Goal: Task Accomplishment & Management: Use online tool/utility

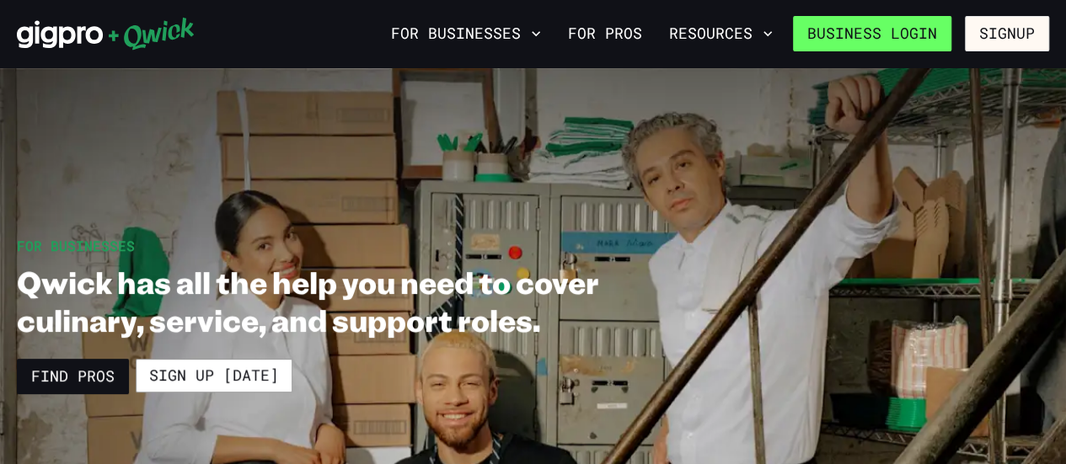
click at [871, 34] on link "Business Login" at bounding box center [872, 33] width 158 height 35
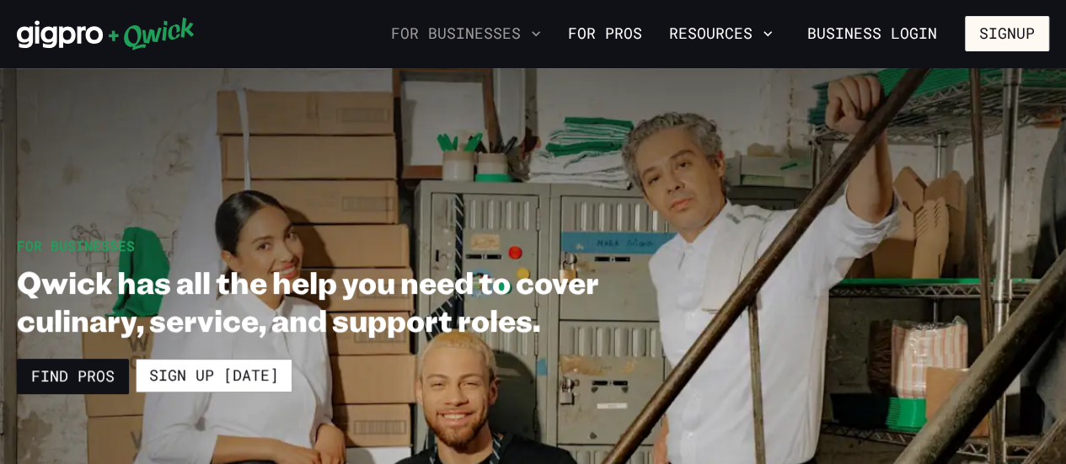
click at [534, 30] on button "For Businesses" at bounding box center [466, 33] width 164 height 29
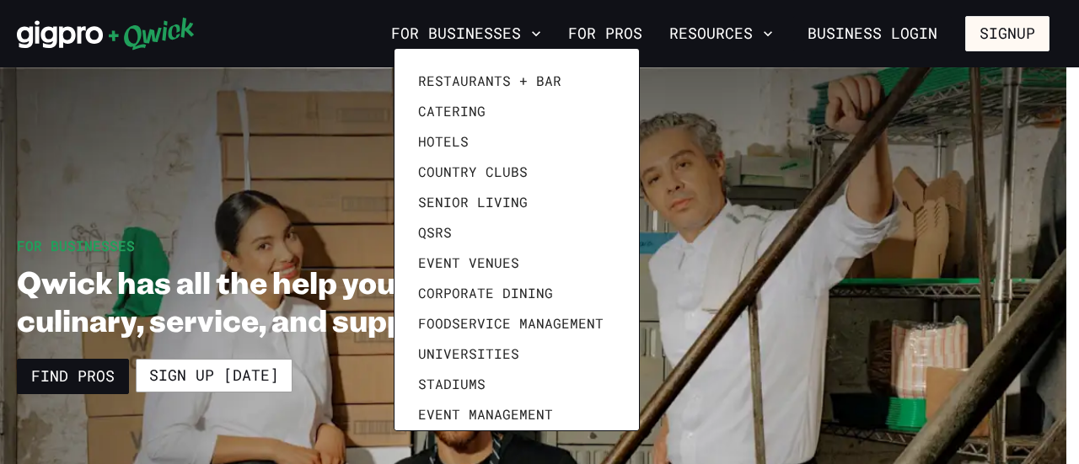
click at [898, 26] on div at bounding box center [539, 232] width 1079 height 464
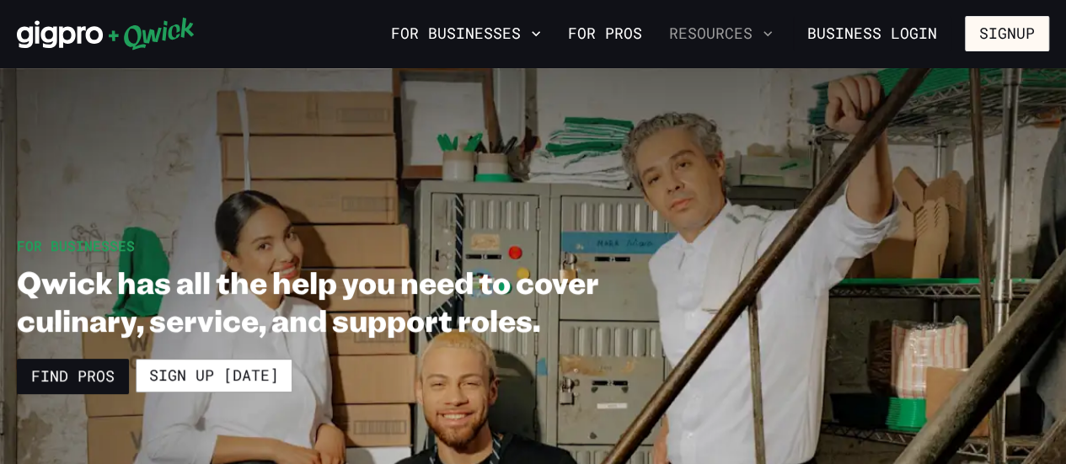
click at [749, 37] on button "Resources" at bounding box center [720, 33] width 117 height 29
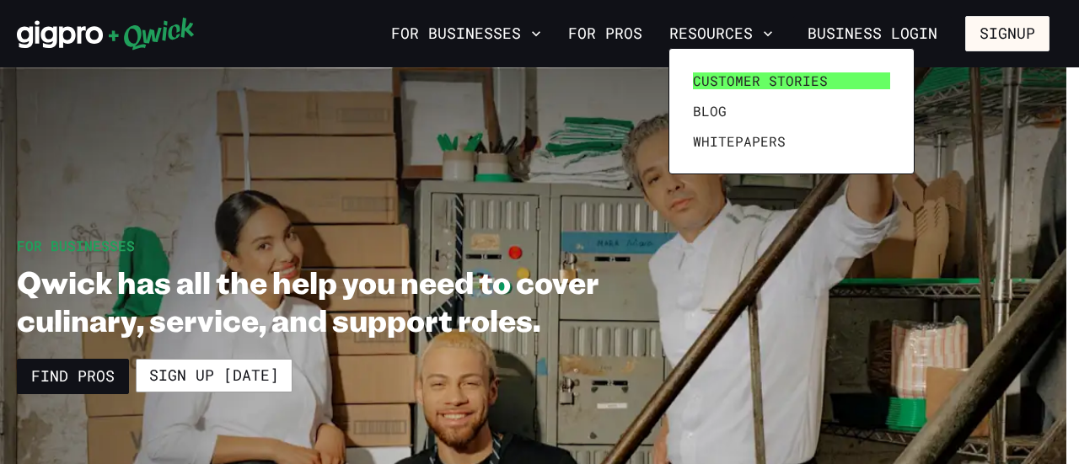
click at [858, 66] on link "Customer stories" at bounding box center [791, 81] width 211 height 30
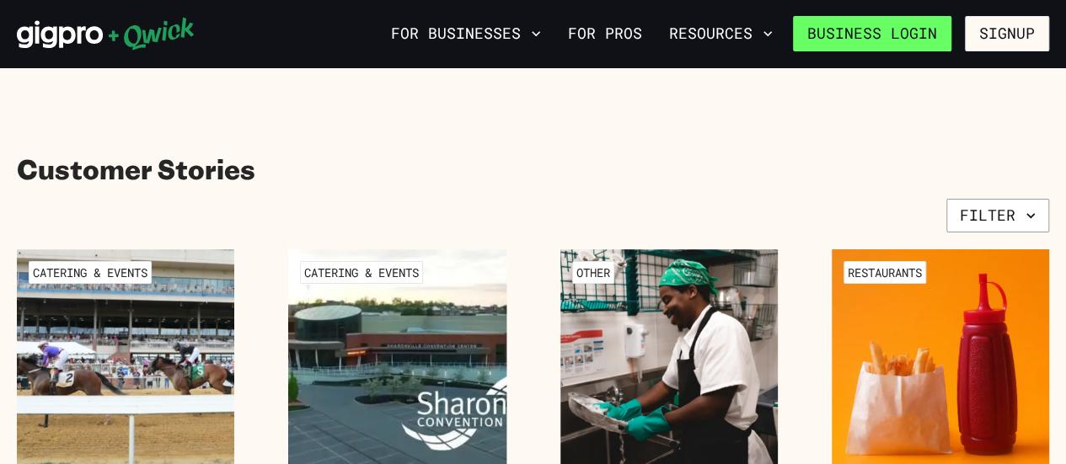
click at [906, 47] on link "Business Login" at bounding box center [872, 33] width 158 height 35
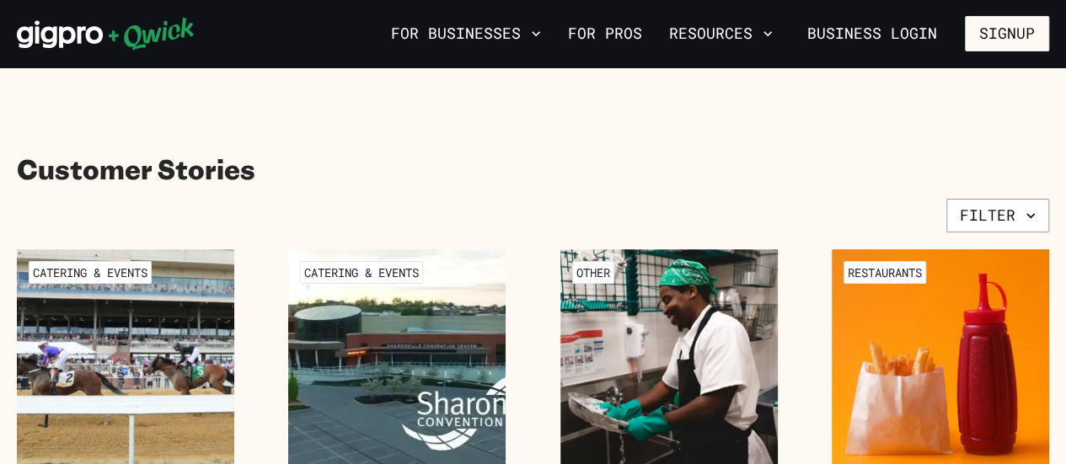
click at [137, 46] on icon at bounding box center [151, 34] width 85 height 33
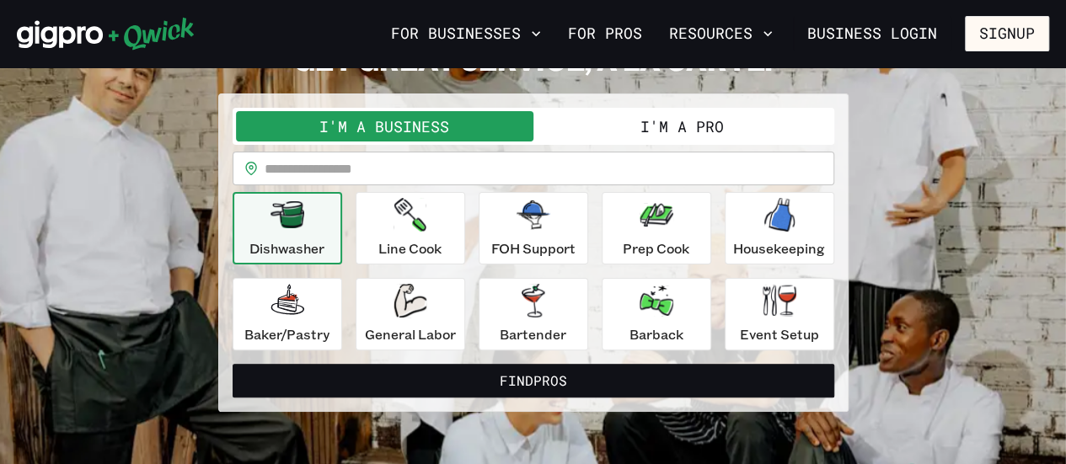
scroll to position [110, 0]
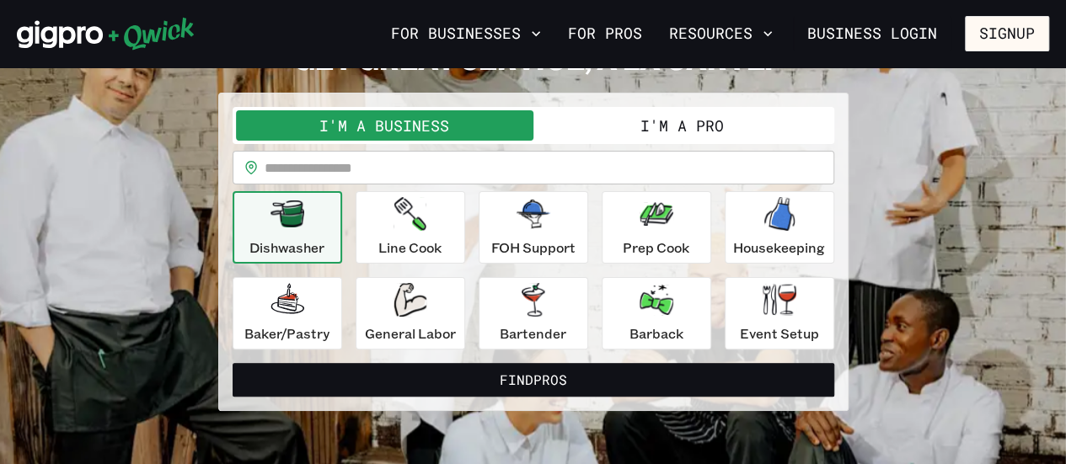
click at [713, 117] on button "I'm a Pro" at bounding box center [683, 125] width 298 height 30
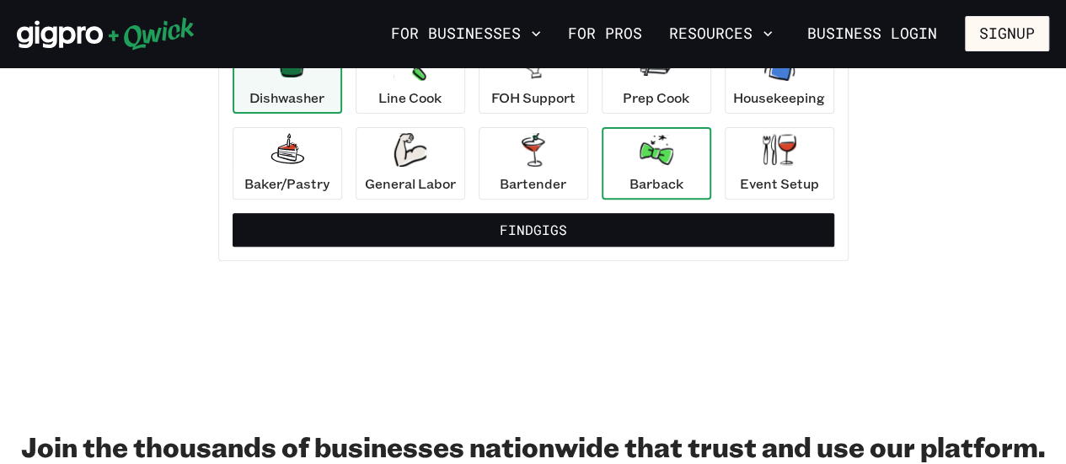
scroll to position [260, 0]
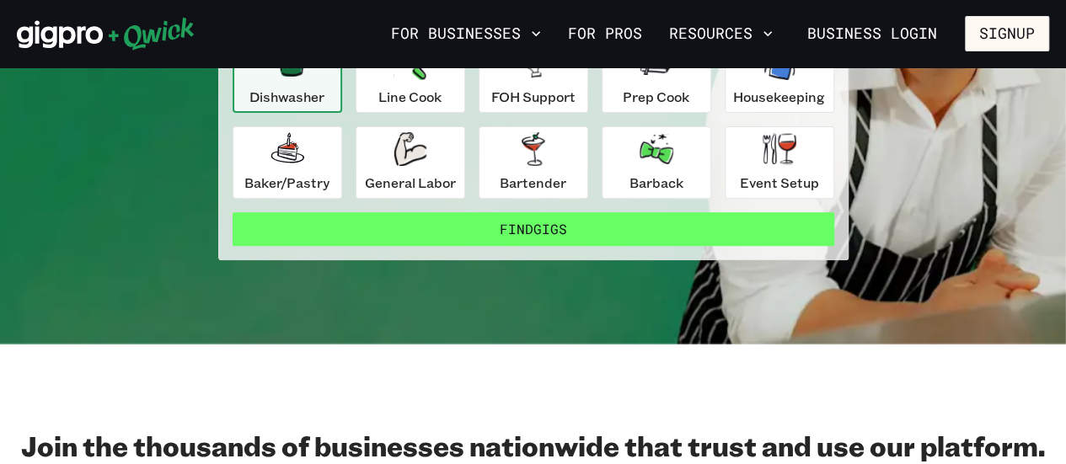
click at [650, 225] on button "Find Gigs" at bounding box center [534, 229] width 602 height 34
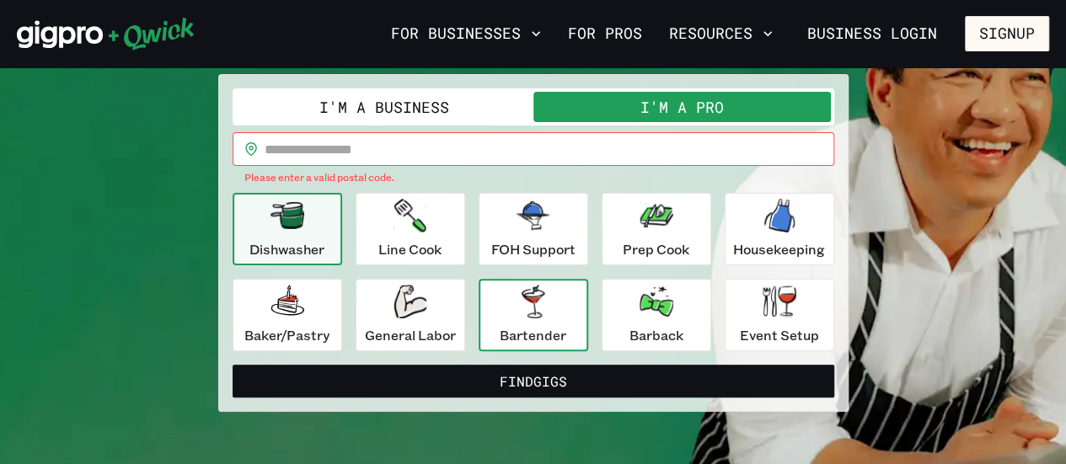
scroll to position [127, 0]
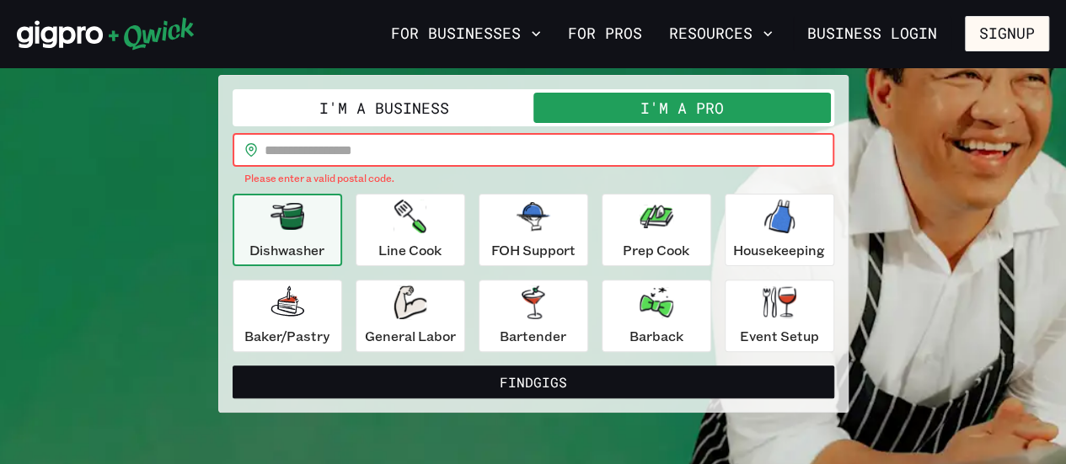
click at [529, 144] on input "text" at bounding box center [550, 150] width 570 height 34
type input "*****"
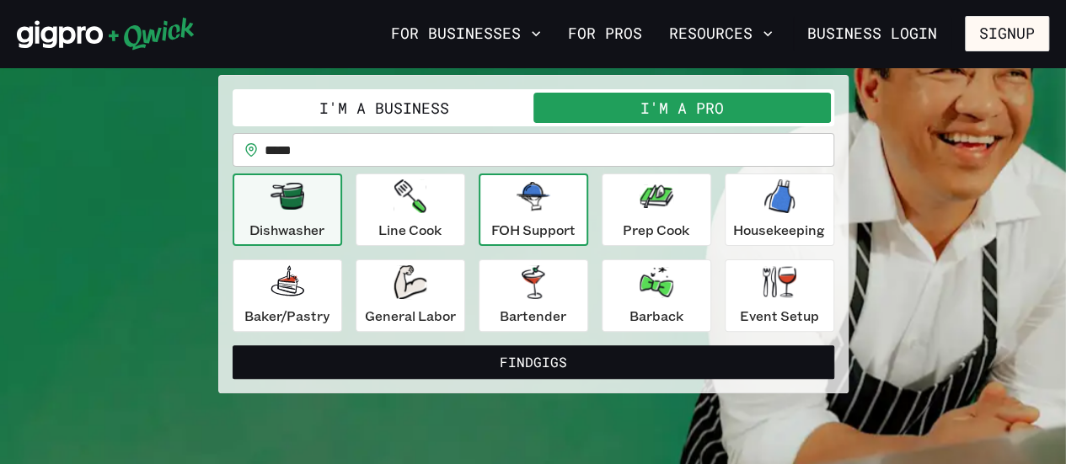
click at [557, 242] on button "FOH Support" at bounding box center [534, 210] width 110 height 72
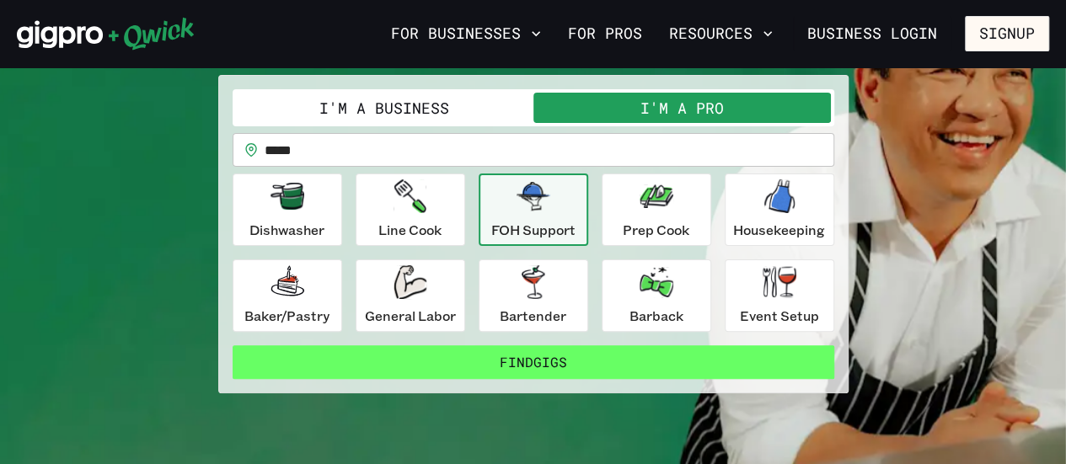
click at [568, 358] on button "Find Gigs" at bounding box center [534, 363] width 602 height 34
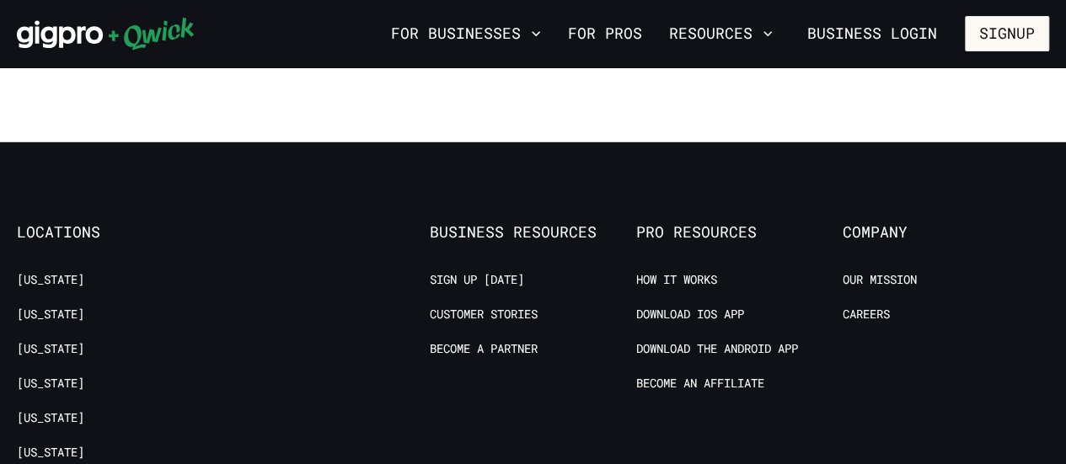
scroll to position [1692, 0]
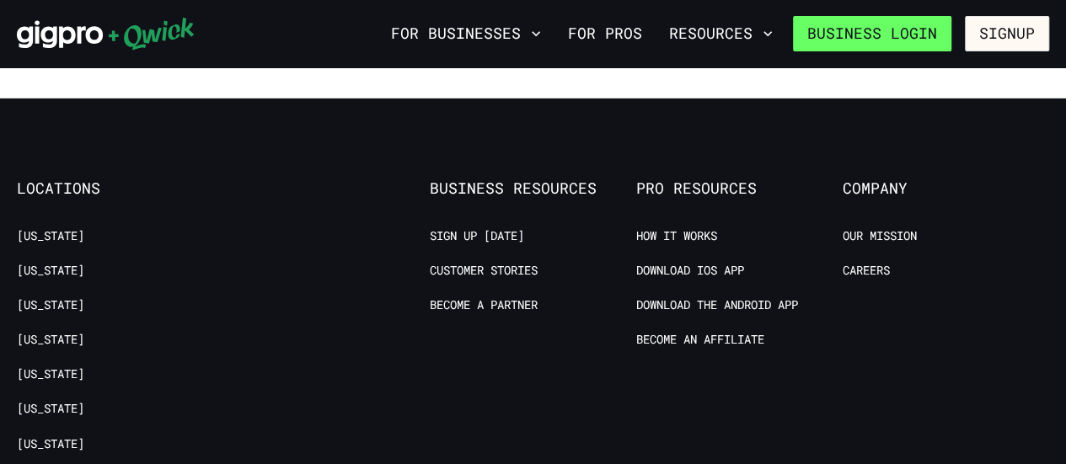
click at [893, 35] on link "Business Login" at bounding box center [872, 33] width 158 height 35
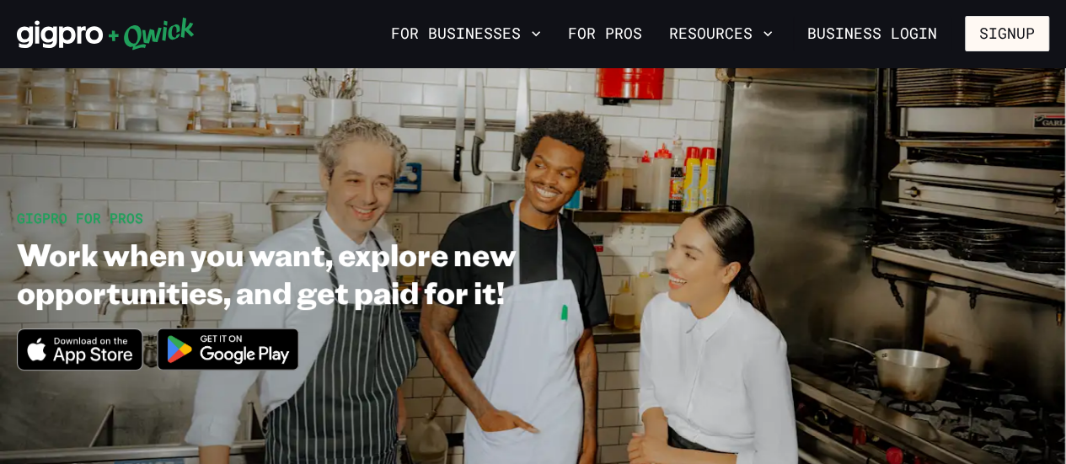
scroll to position [20, 0]
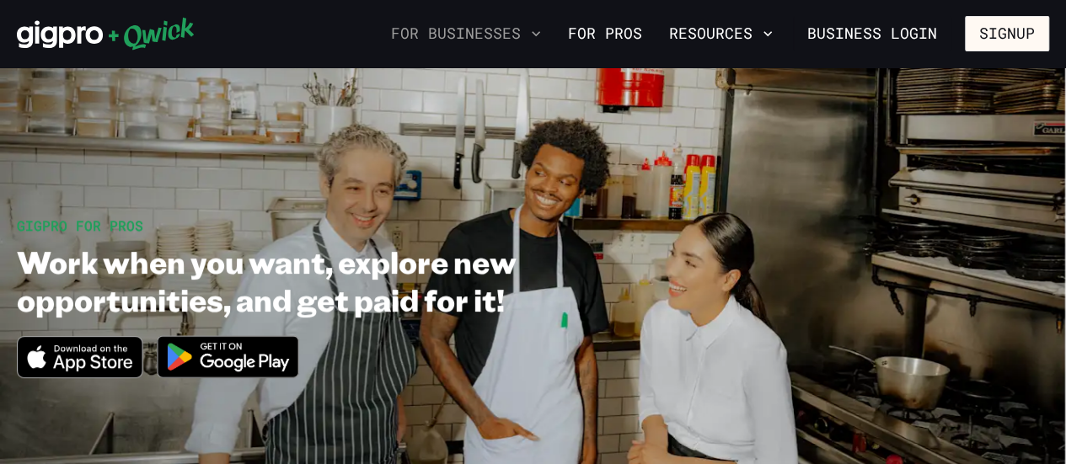
click at [532, 40] on button "For Businesses" at bounding box center [466, 33] width 164 height 29
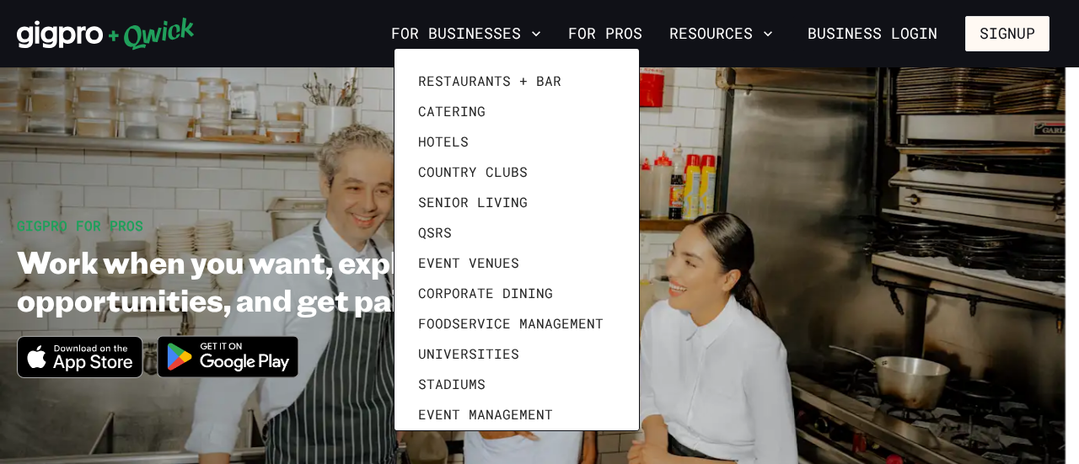
click at [597, 34] on div at bounding box center [539, 232] width 1079 height 464
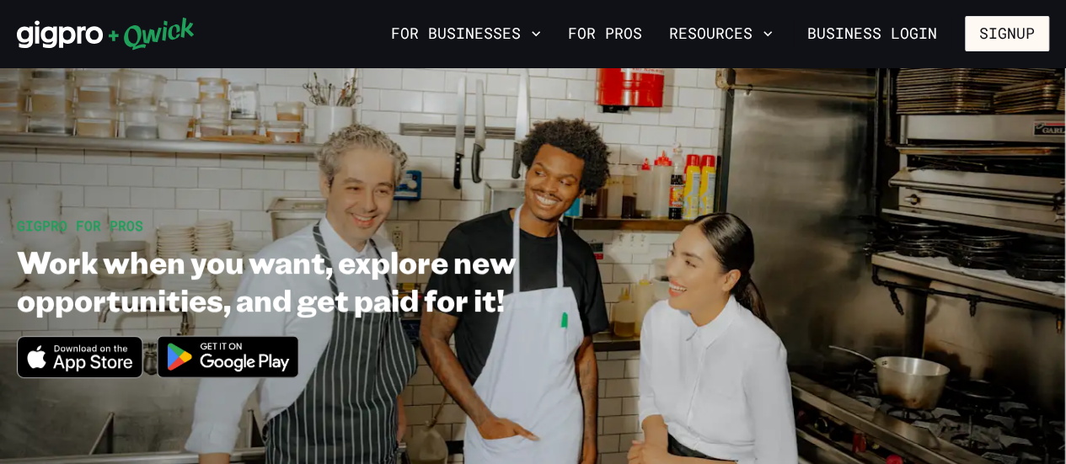
click at [597, 34] on link "For Pros" at bounding box center [605, 33] width 88 height 29
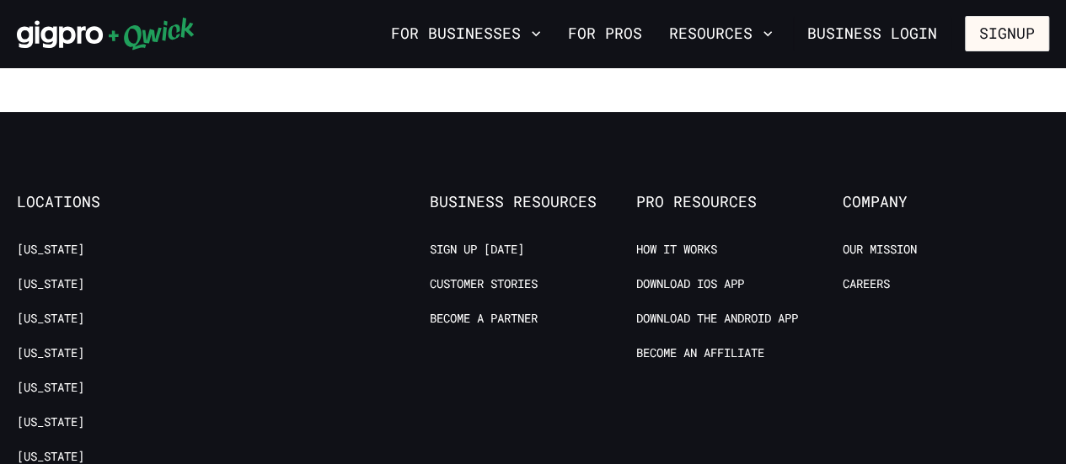
scroll to position [3178, 0]
